Goal: Task Accomplishment & Management: Manage account settings

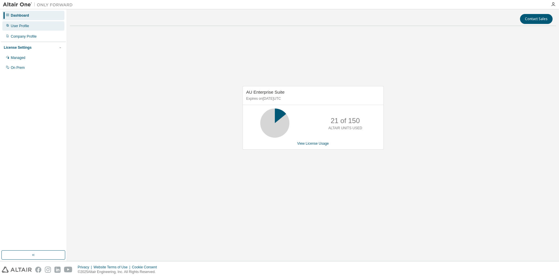
click at [35, 25] on div "User Profile" at bounding box center [33, 25] width 62 height 9
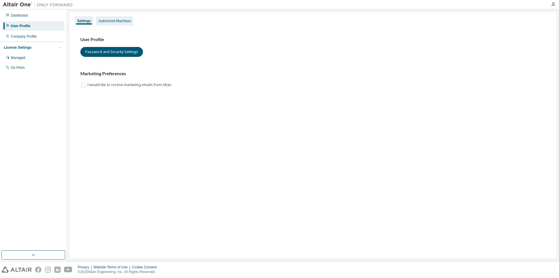
drag, startPoint x: 108, startPoint y: 21, endPoint x: 112, endPoint y: 25, distance: 6.0
click at [108, 21] on div "Authorized Machines" at bounding box center [114, 21] width 33 height 5
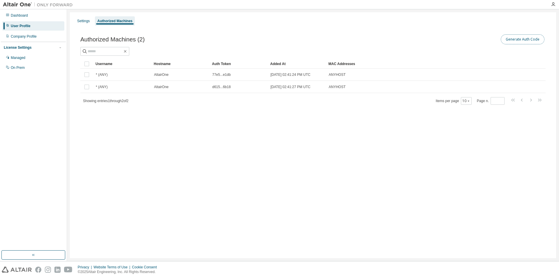
click at [517, 42] on button "Generate Auth Code" at bounding box center [523, 39] width 44 height 10
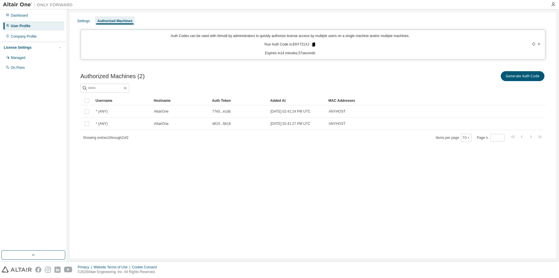
click at [313, 43] on icon at bounding box center [313, 45] width 3 height 4
